Goal: Task Accomplishment & Management: Use online tool/utility

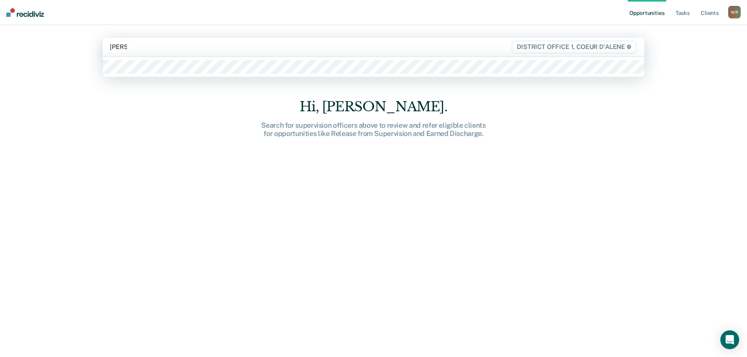
type input "[PERSON_NAME]"
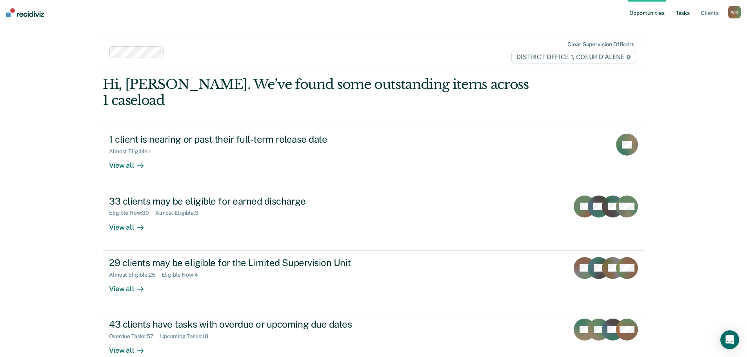
click at [682, 11] on link "Tasks" at bounding box center [682, 12] width 17 height 25
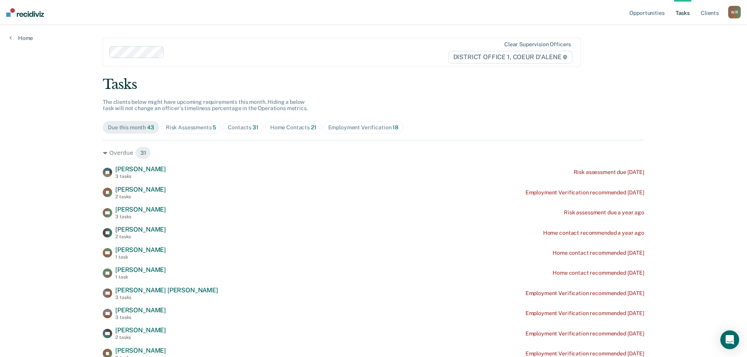
click at [252, 123] on span "Contacts 31" at bounding box center [243, 127] width 41 height 13
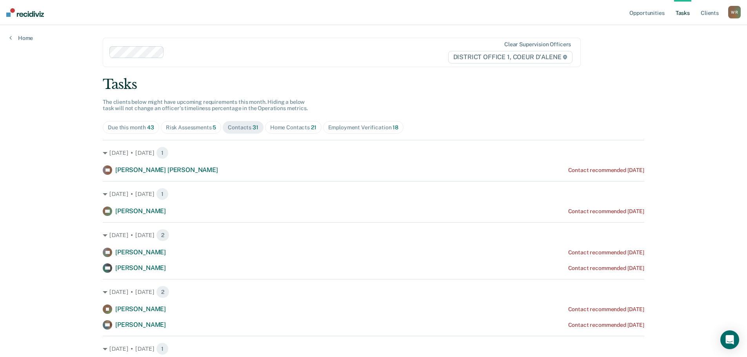
click at [284, 128] on div "Home Contacts 21" at bounding box center [293, 127] width 46 height 7
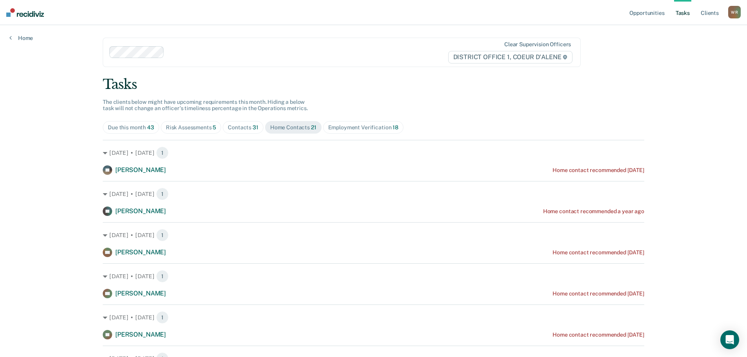
click at [234, 124] on div "Contacts 31" at bounding box center [243, 127] width 31 height 7
